Goal: Transaction & Acquisition: Subscribe to service/newsletter

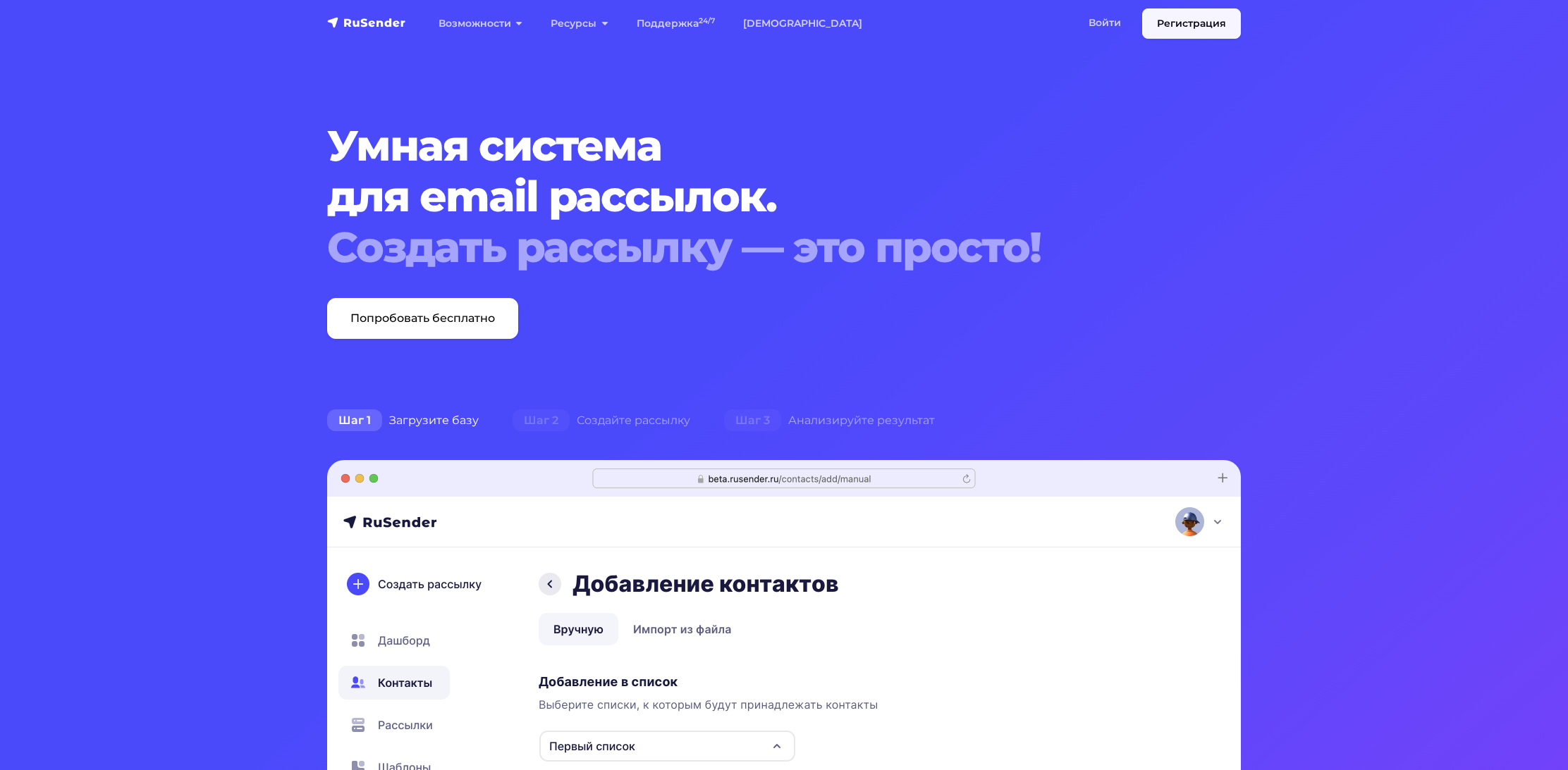
click at [1183, 23] on link "Регистрация" at bounding box center [1191, 24] width 99 height 30
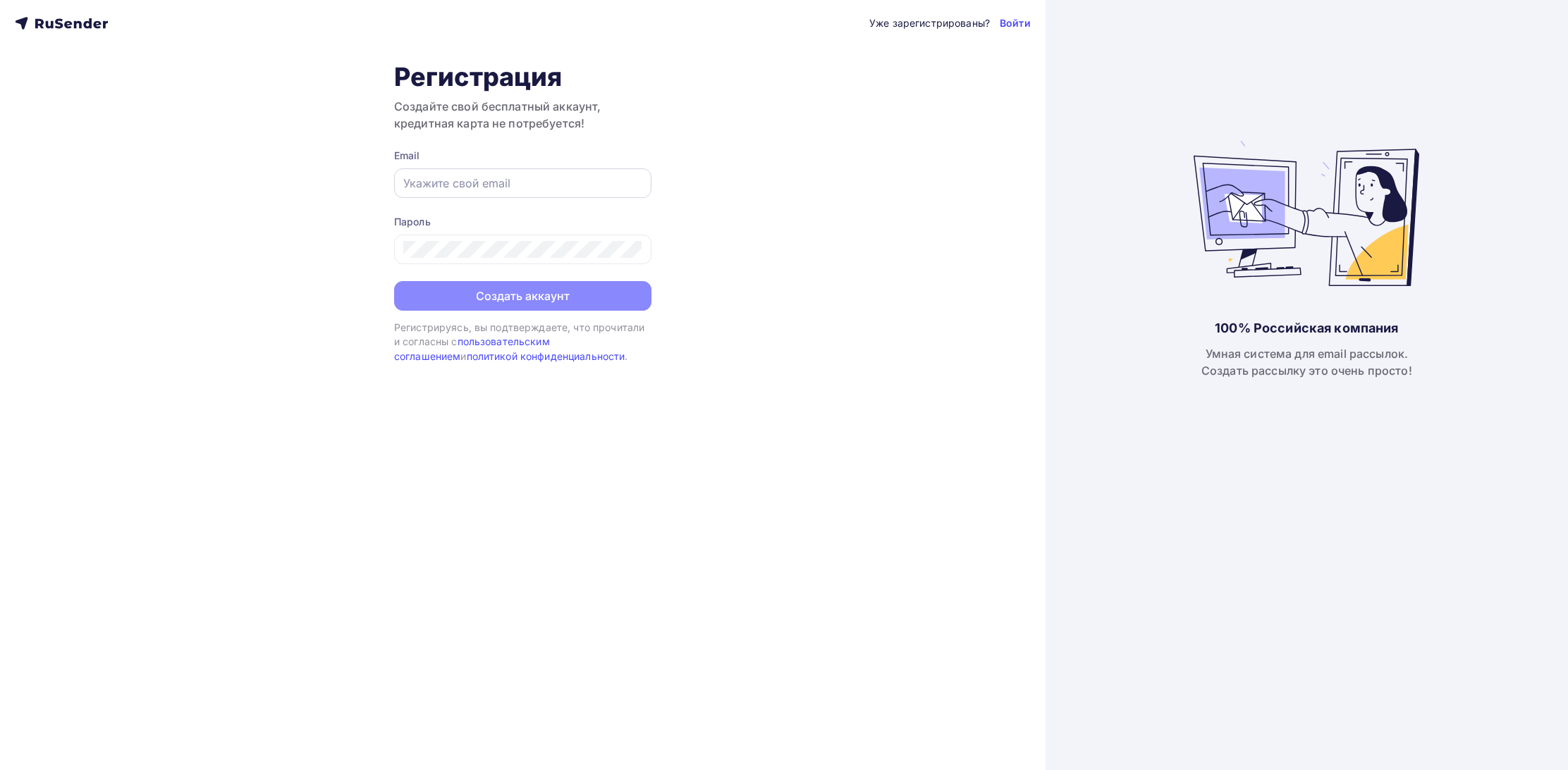
click at [480, 184] on input "text" at bounding box center [522, 182] width 239 height 17
type input "[EMAIL_ADDRESS][DOMAIN_NAME]"
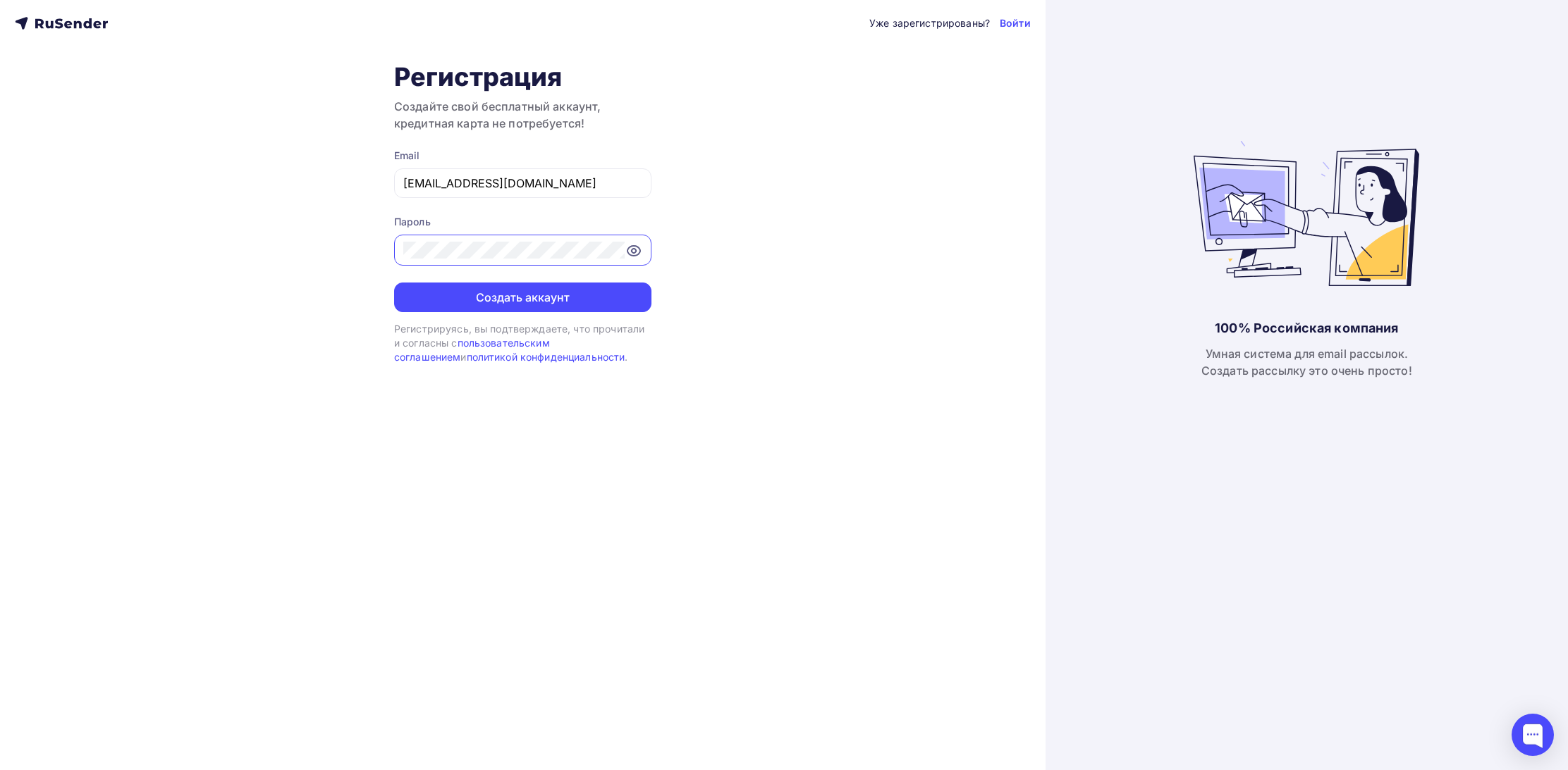
click at [522, 298] on button "Создать аккаунт" at bounding box center [523, 297] width 258 height 29
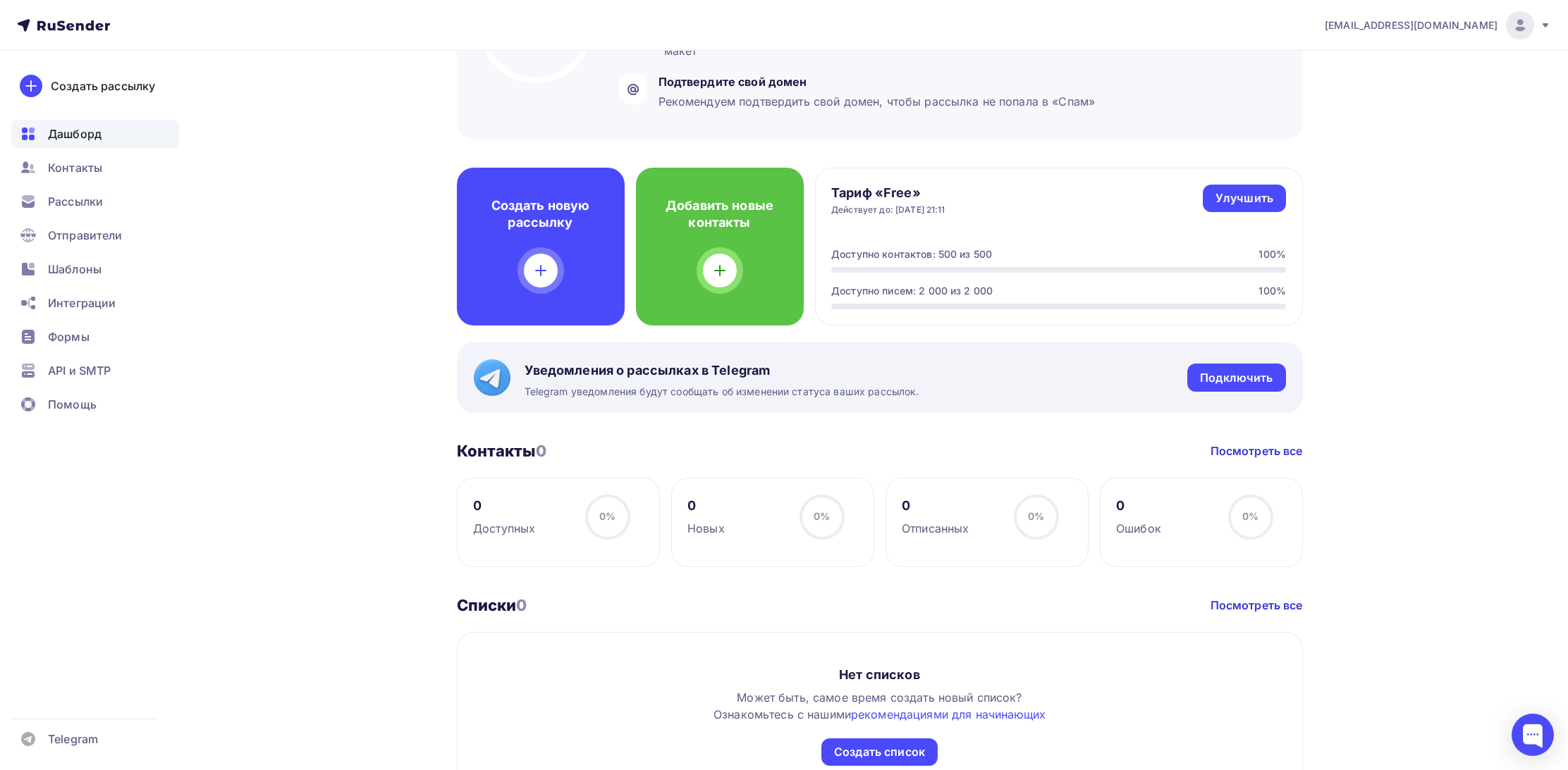
scroll to position [269, 0]
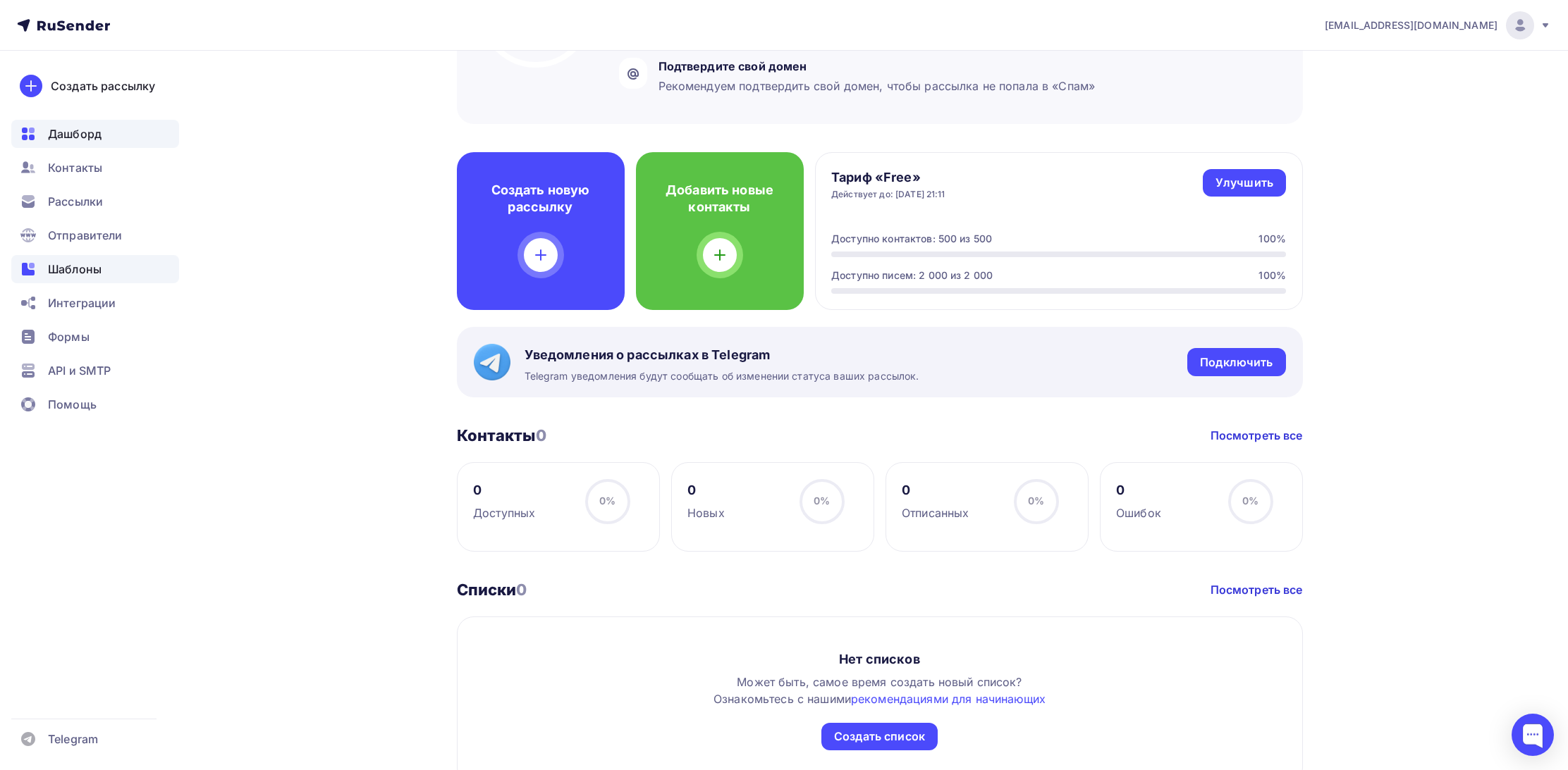
click at [72, 265] on span "Шаблоны" at bounding box center [75, 269] width 54 height 17
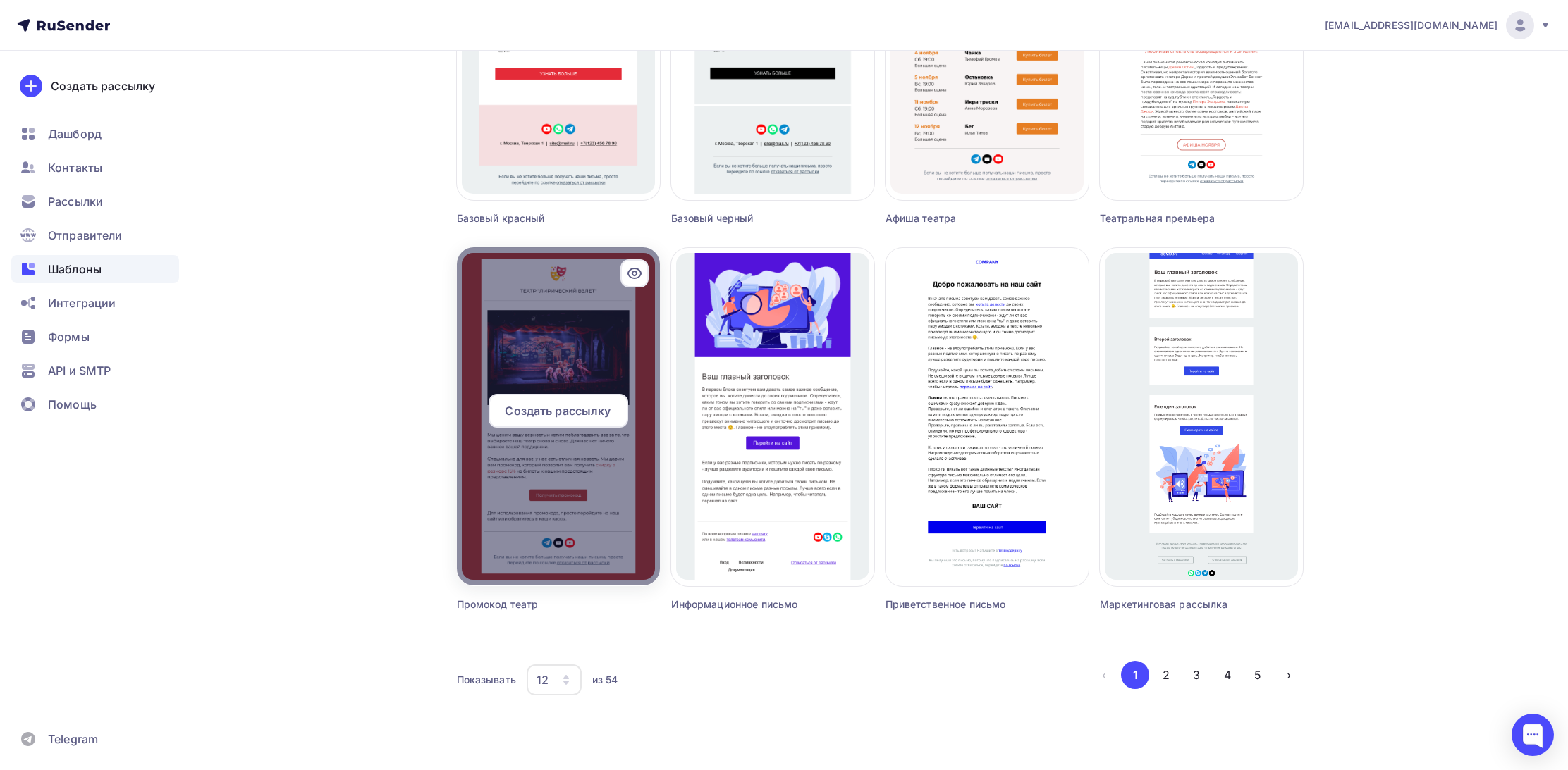
scroll to position [704, 0]
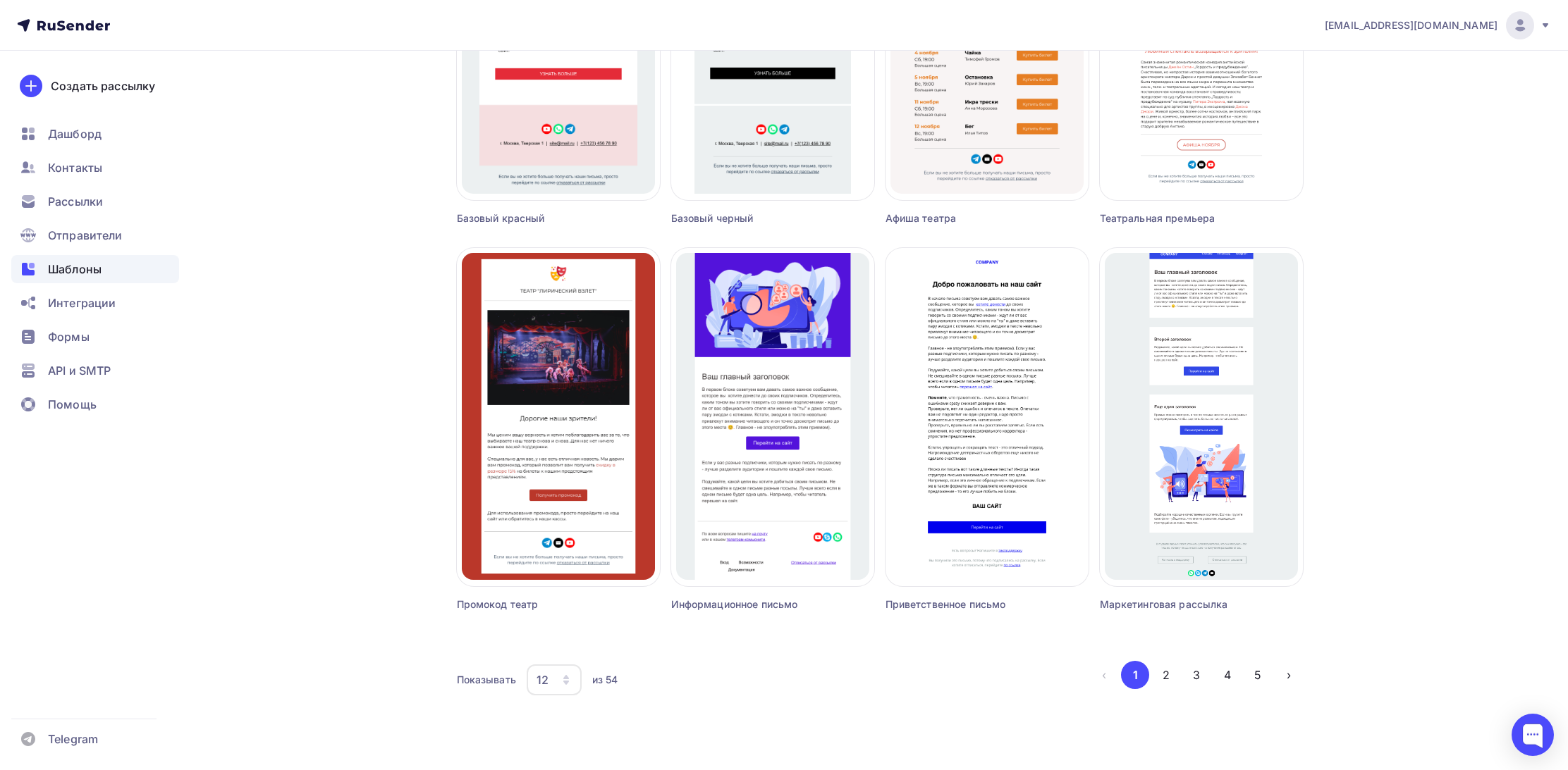
click at [567, 685] on icon "button" at bounding box center [566, 680] width 11 height 11
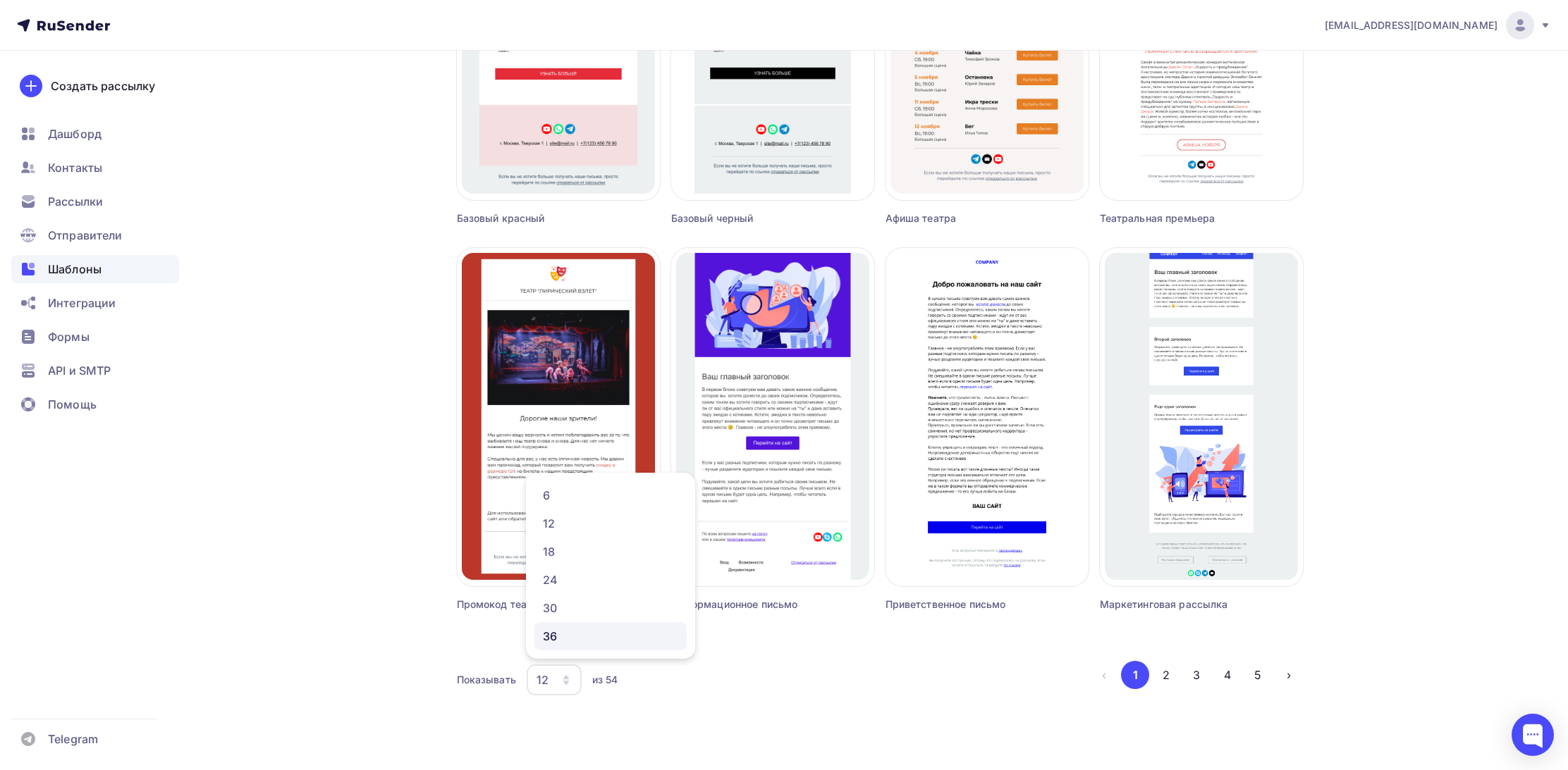
click at [563, 639] on div "36" at bounding box center [610, 636] width 135 height 17
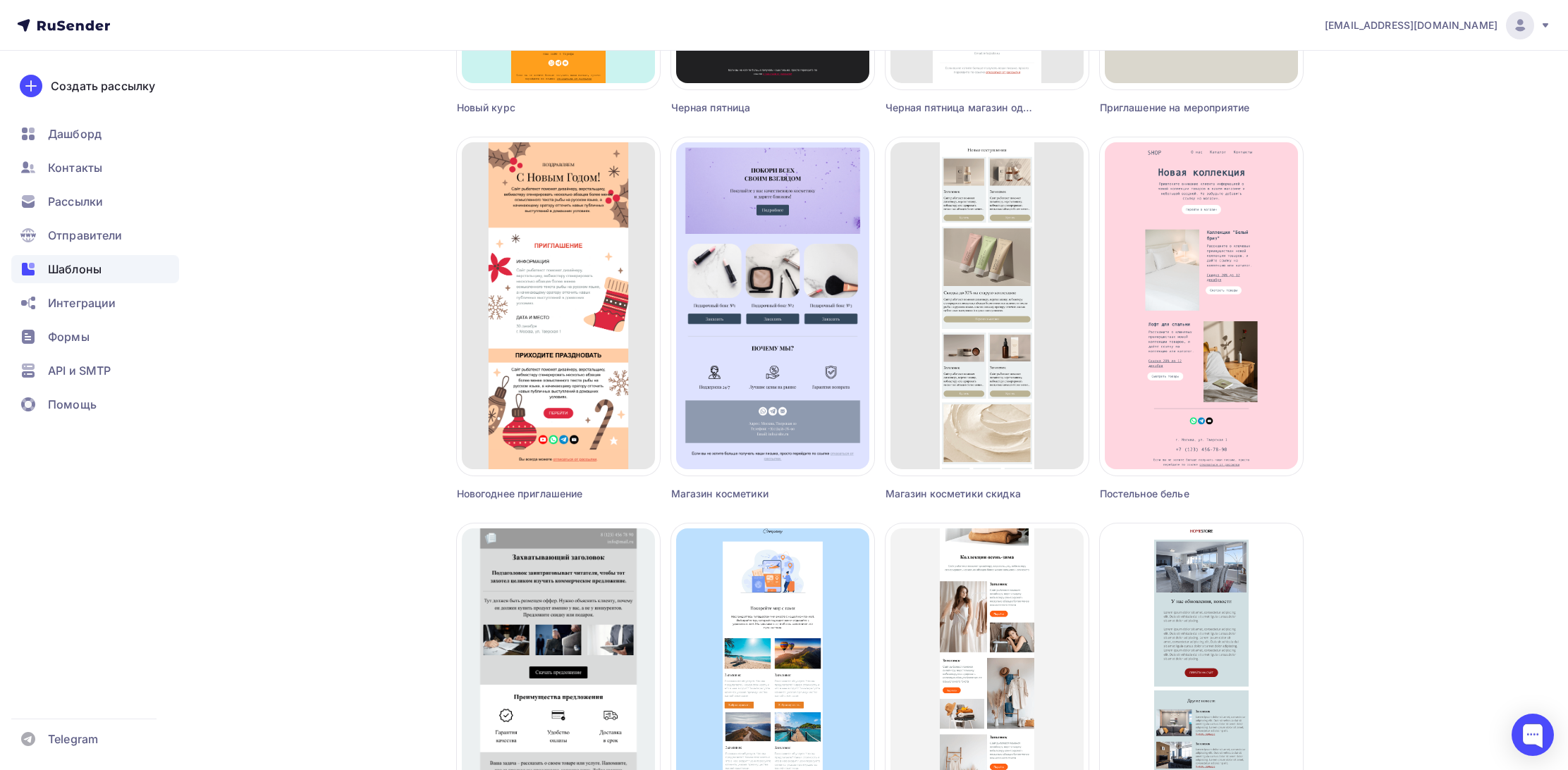
scroll to position [1966, 0]
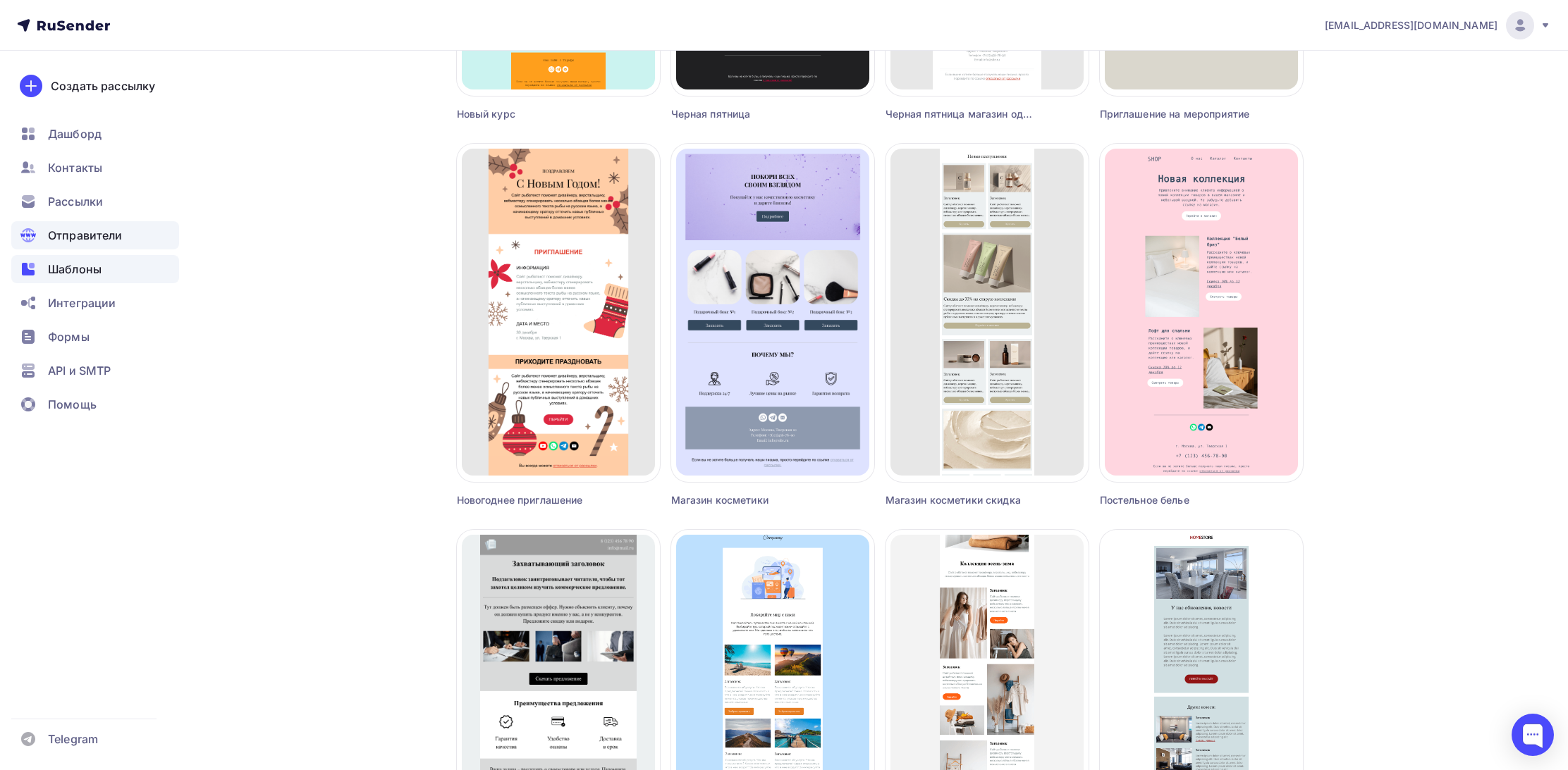
click at [69, 235] on span "Отправители" at bounding box center [85, 235] width 75 height 17
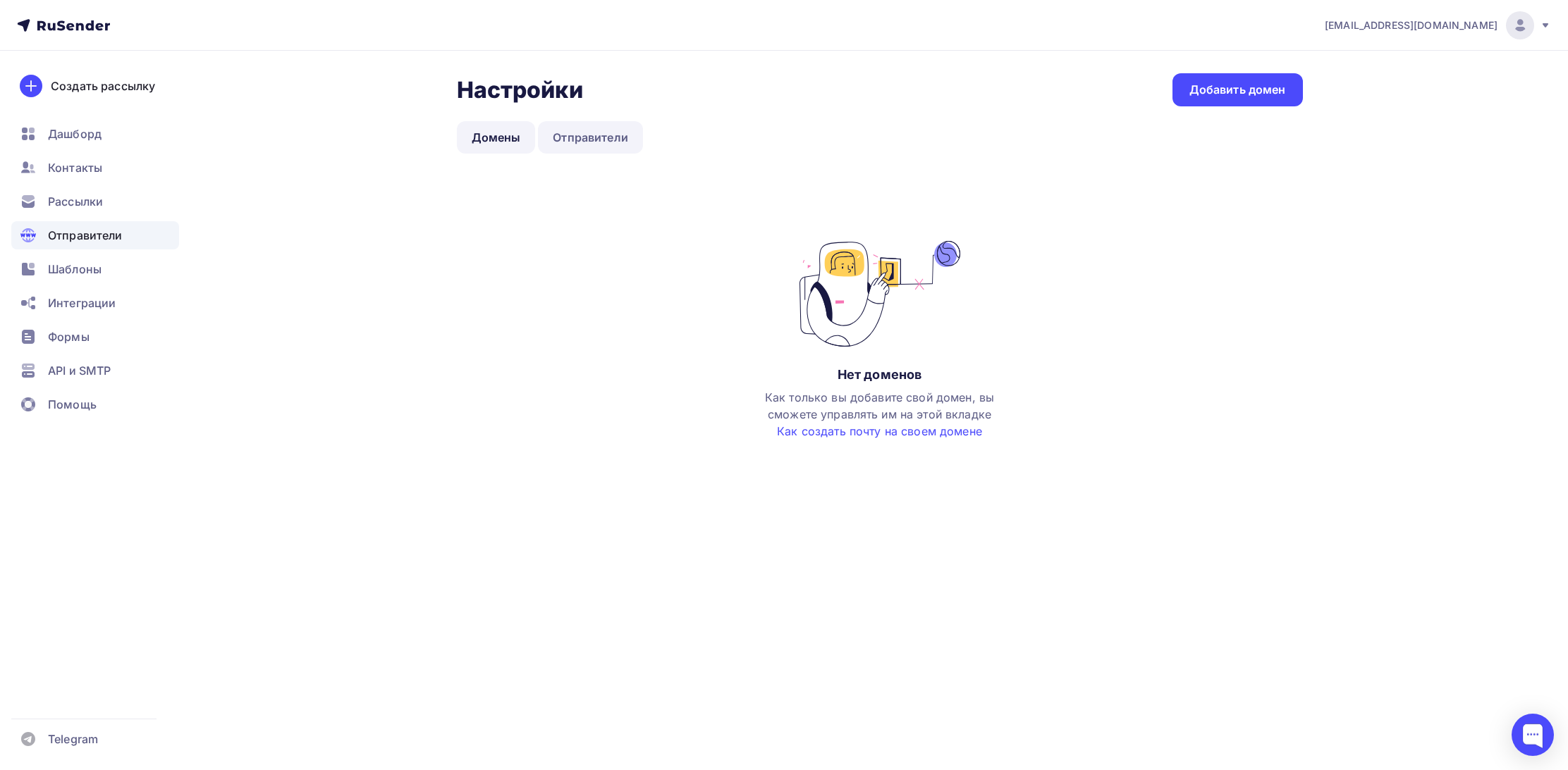
click at [603, 138] on link "Отправители" at bounding box center [590, 137] width 105 height 32
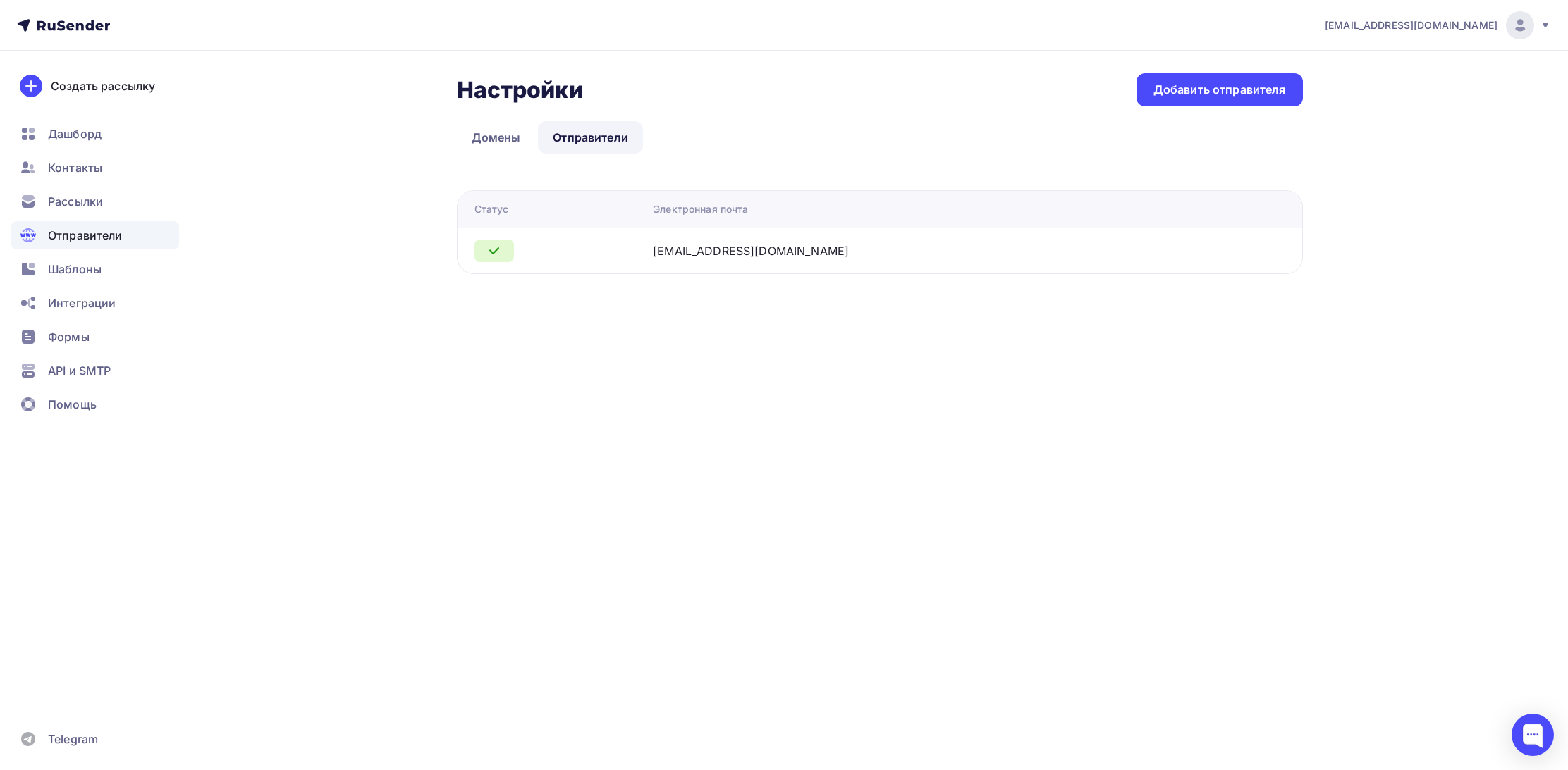
click at [611, 139] on link "Отправители" at bounding box center [590, 137] width 105 height 32
click at [491, 141] on link "Домены" at bounding box center [496, 137] width 79 height 32
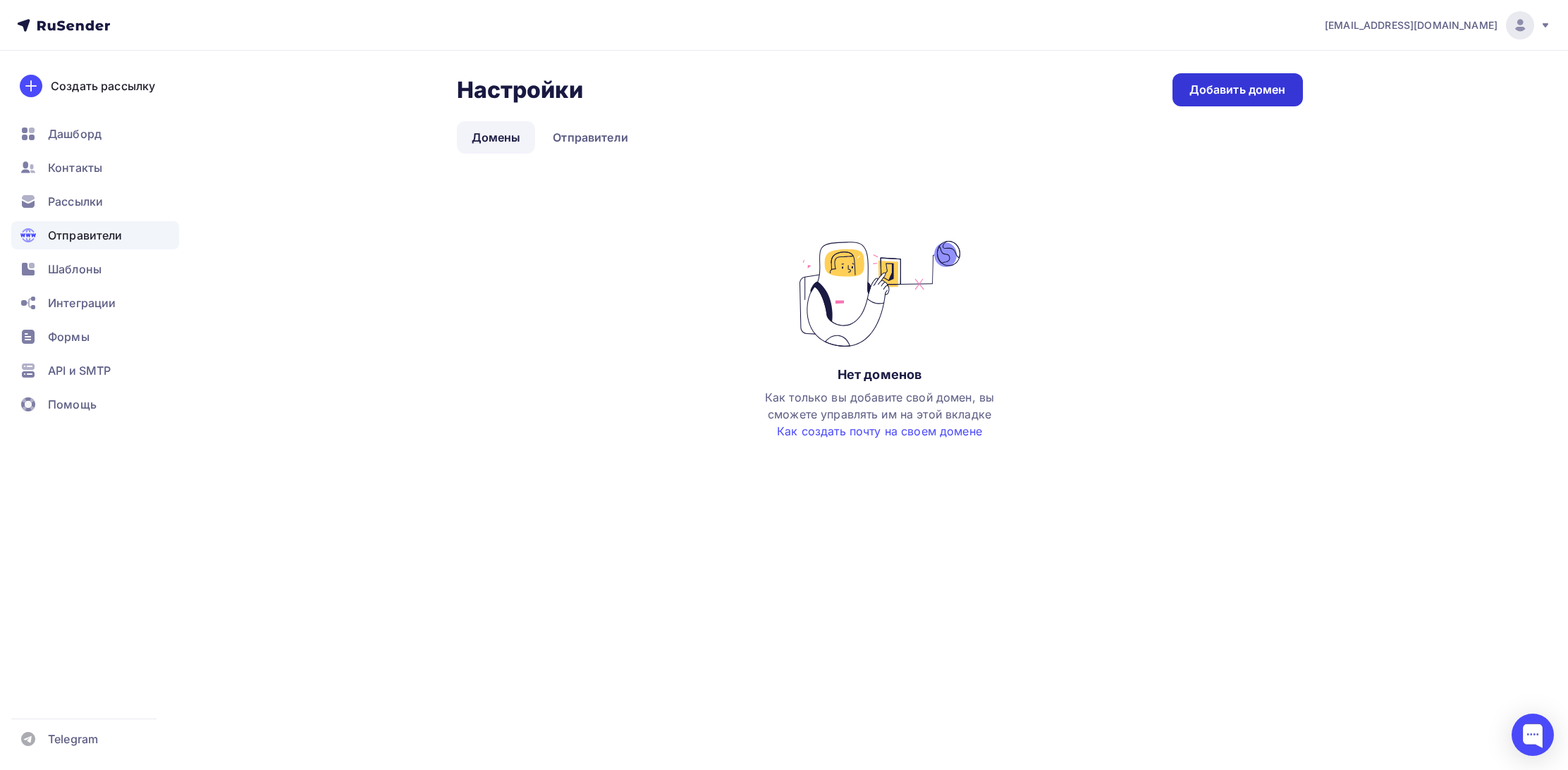
click at [1238, 83] on div "Добавить домен" at bounding box center [1238, 90] width 96 height 17
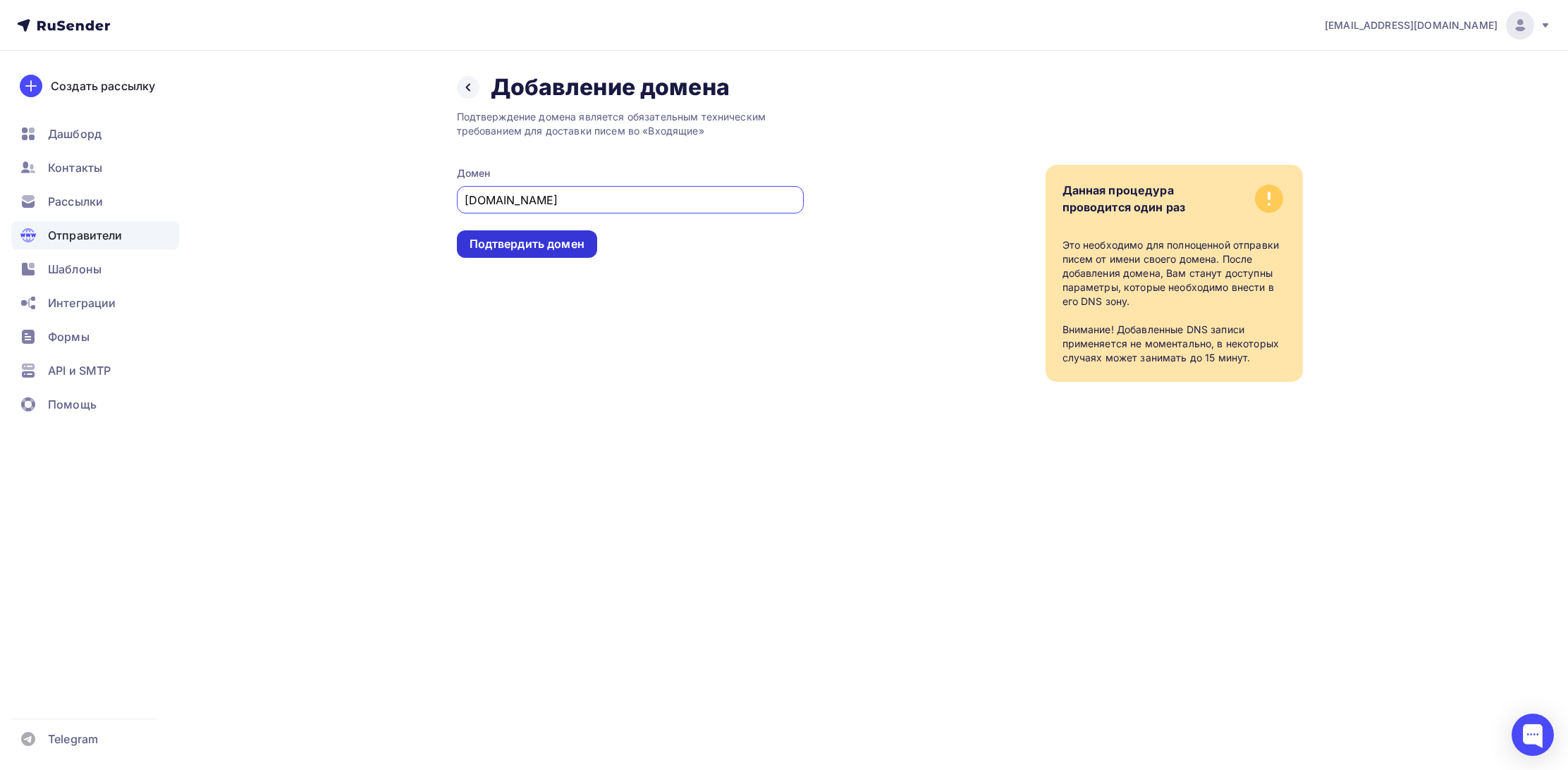
type input "uplight.ru"
click at [525, 247] on div "Подтвердить домен" at bounding box center [526, 244] width 115 height 17
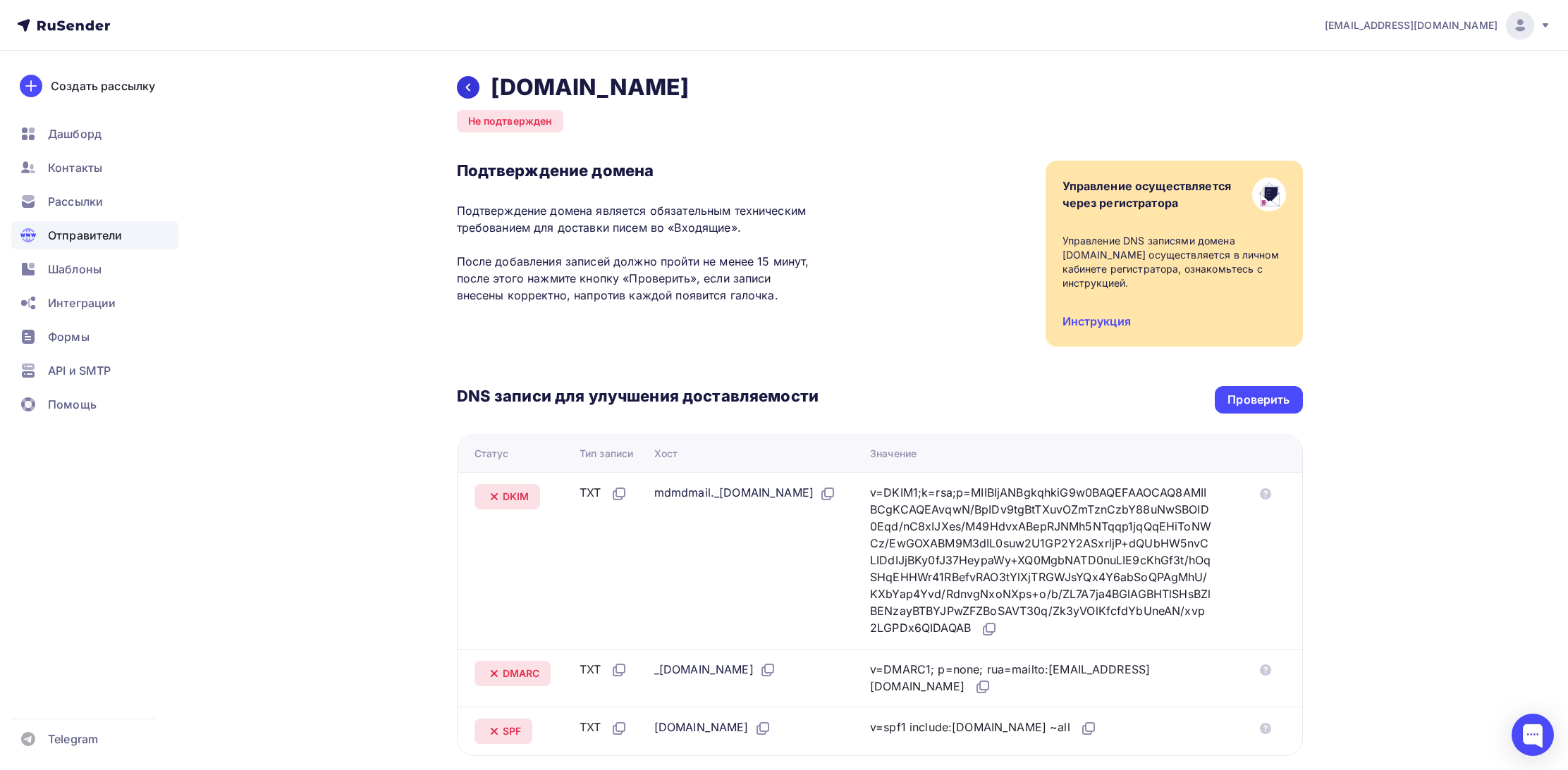
click at [471, 92] on icon at bounding box center [468, 88] width 11 height 11
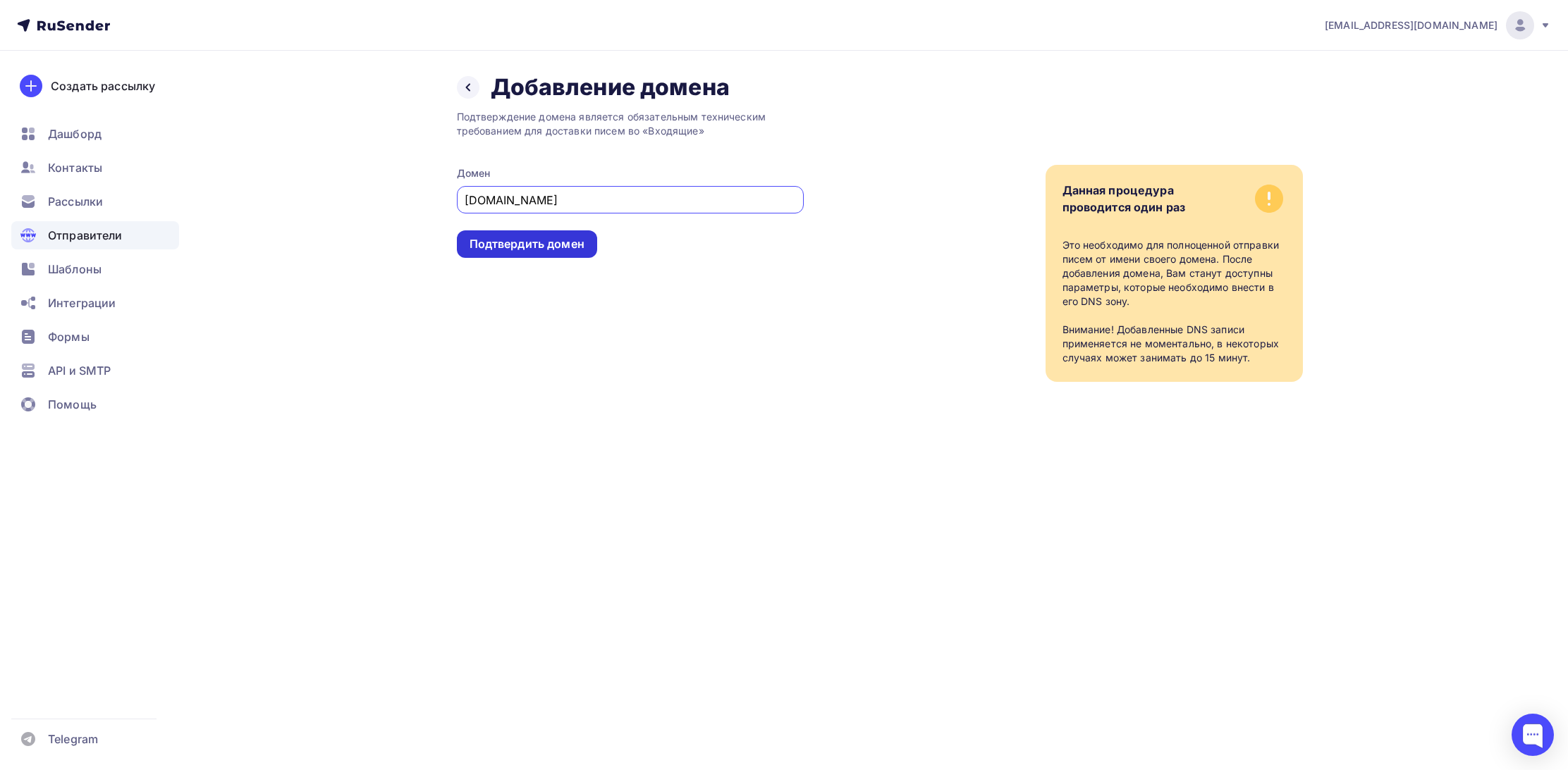
type input "uvlight.ru"
click at [531, 247] on div "Подтвердить домен" at bounding box center [526, 244] width 115 height 17
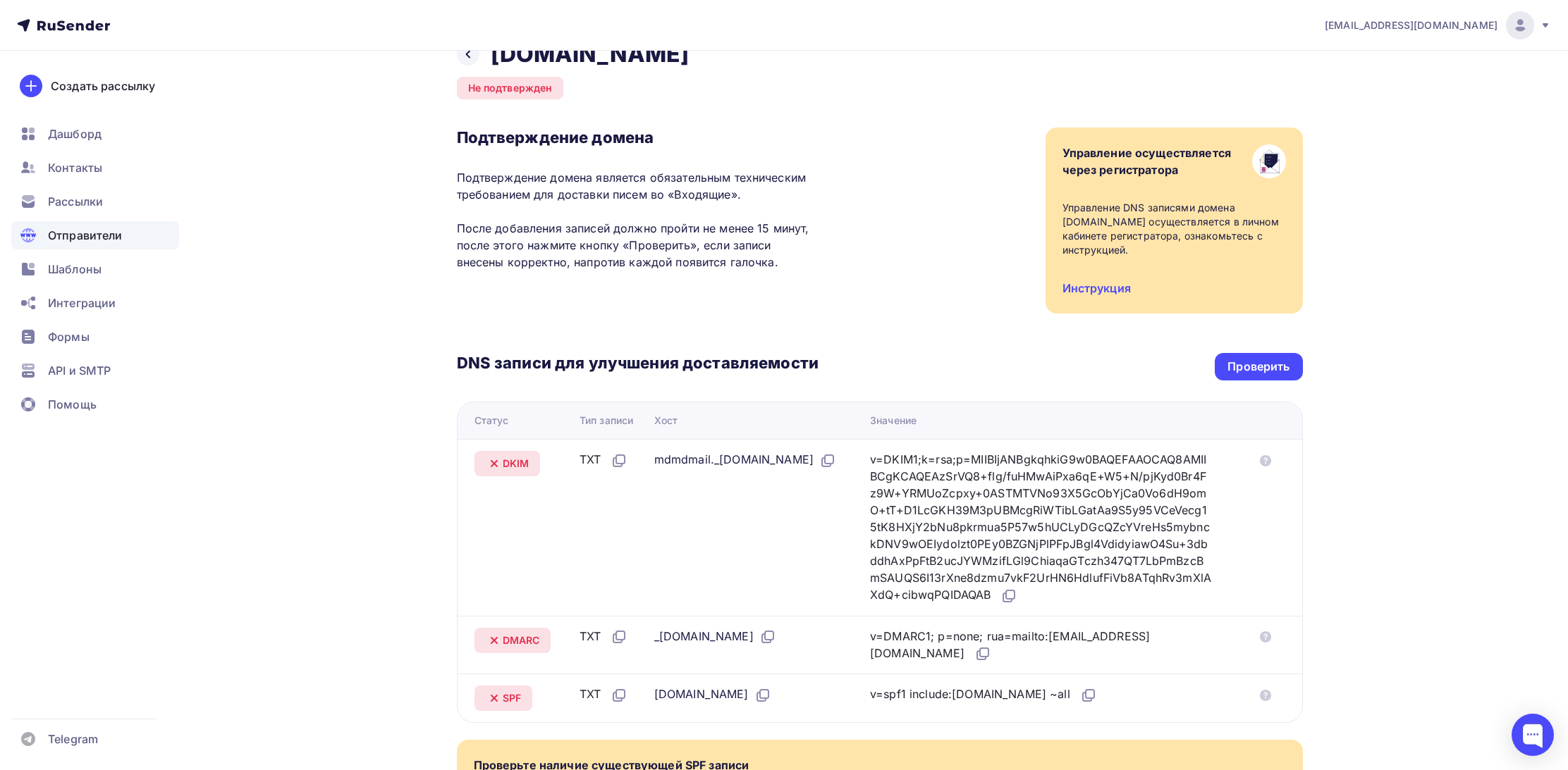
scroll to position [36, 0]
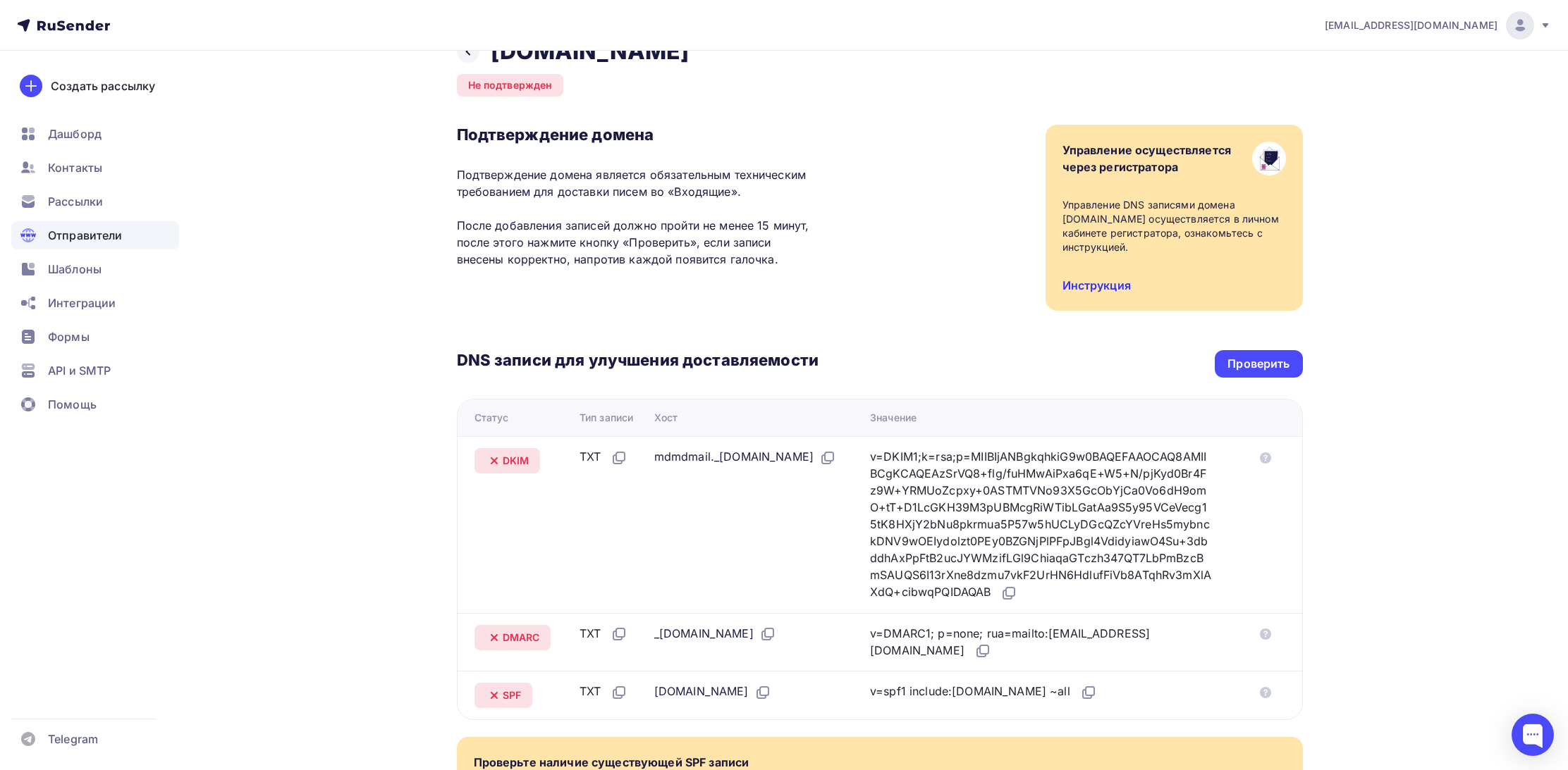
click at [1101, 279] on link "Инструкция" at bounding box center [1096, 286] width 69 height 14
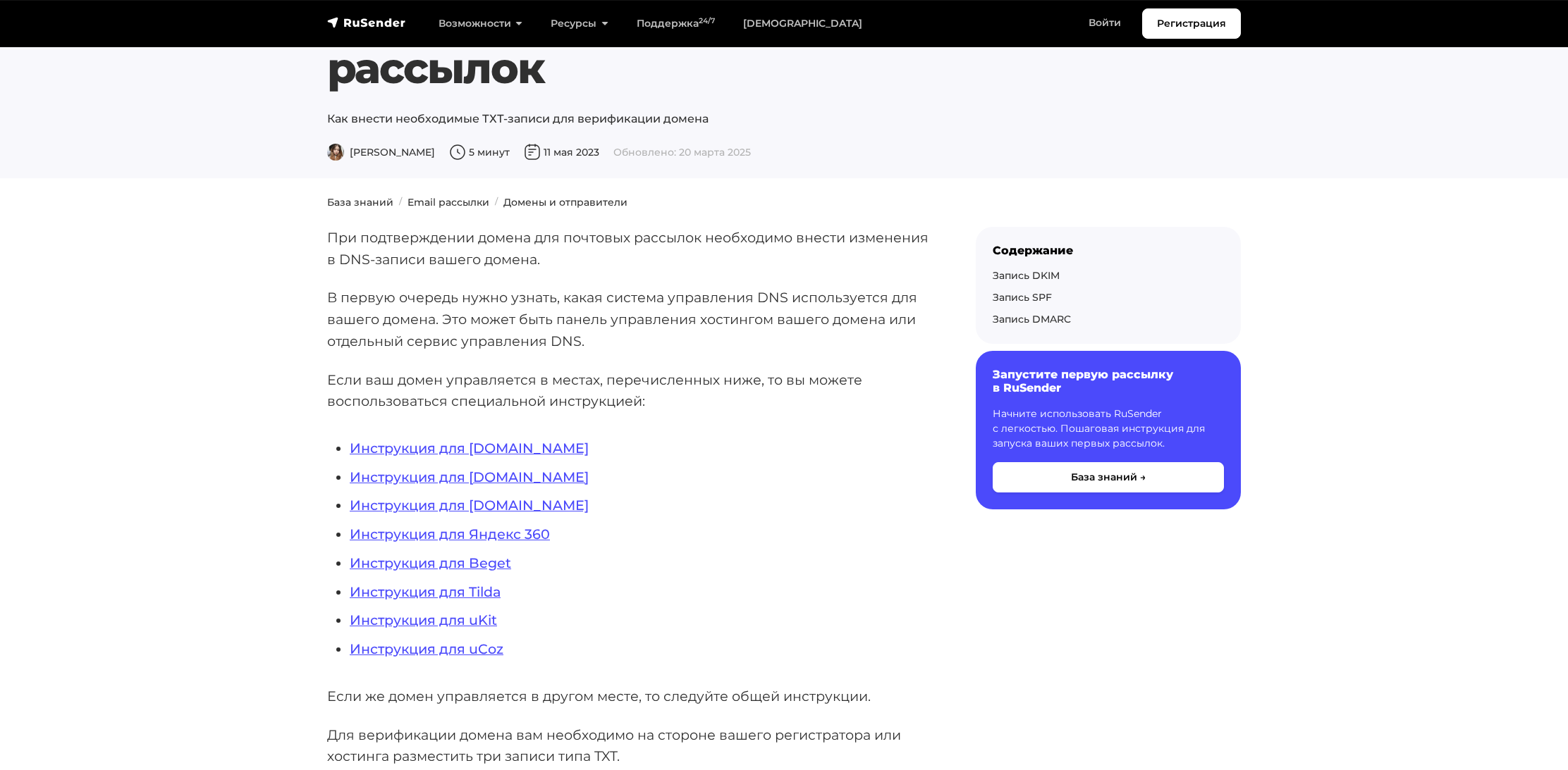
scroll to position [93, 0]
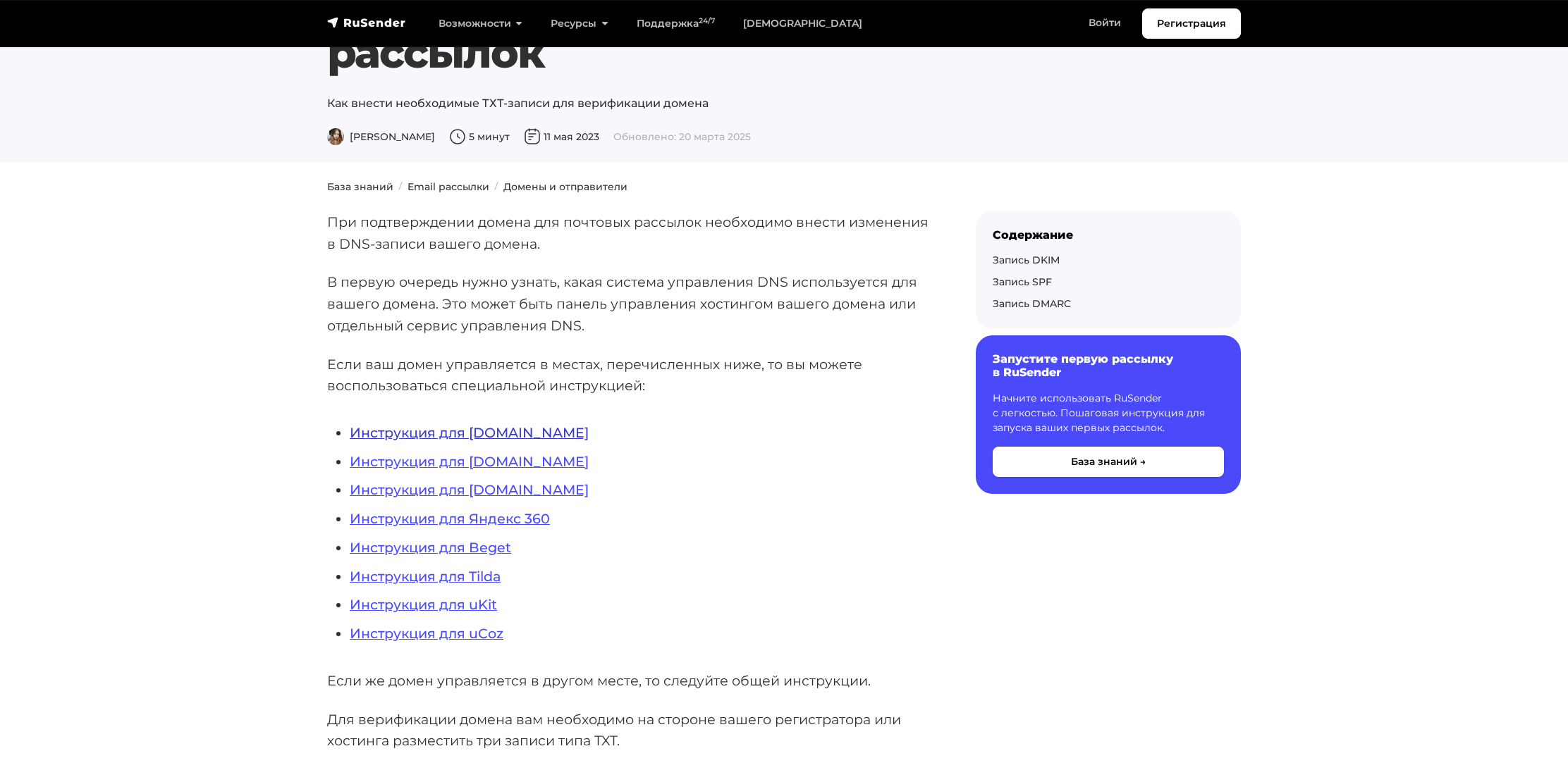
click at [435, 424] on link "Инструкция для REG.RU" at bounding box center [469, 432] width 239 height 17
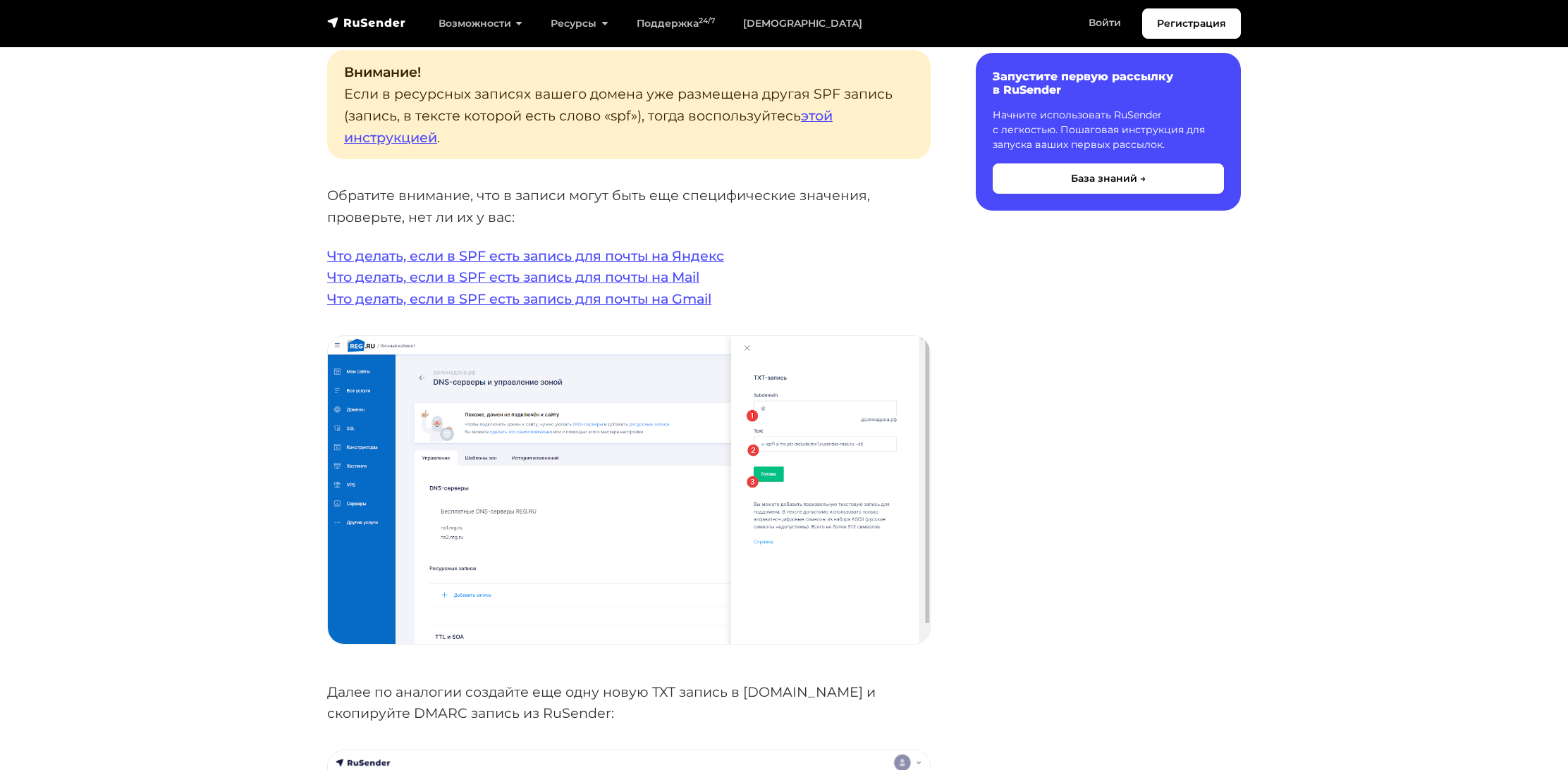
scroll to position [2868, 0]
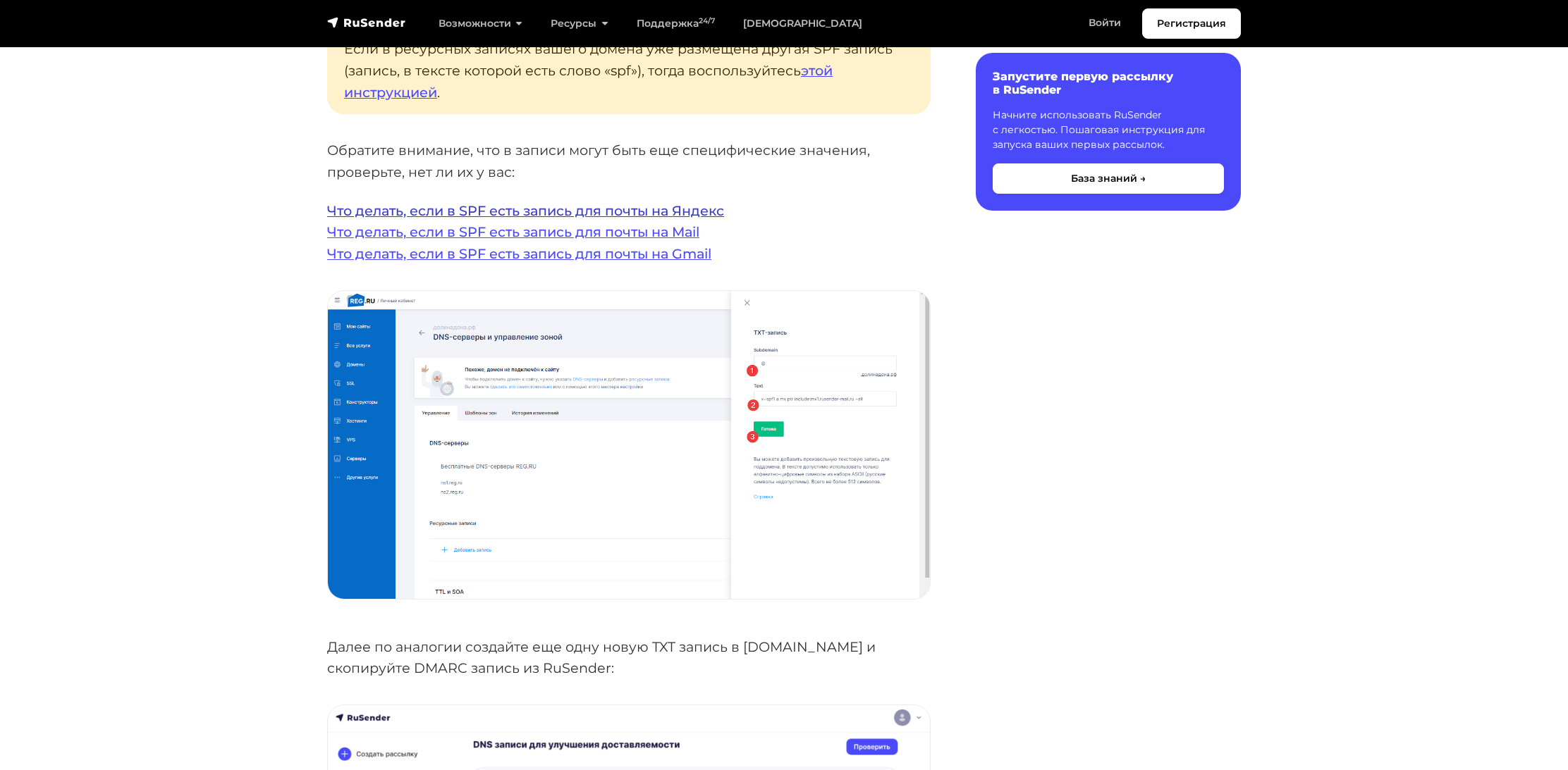
click at [593, 202] on link "Что делать, если в SPF есть запись для почты на Яндекс" at bounding box center [525, 210] width 397 height 17
